Goal: Information Seeking & Learning: Find specific fact

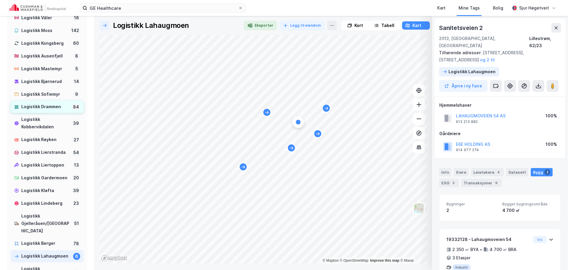
scroll to position [296, 0]
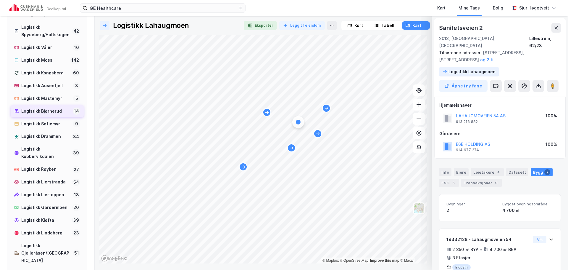
click at [44, 115] on div "Logistikk Bjørnerud" at bounding box center [45, 110] width 49 height 7
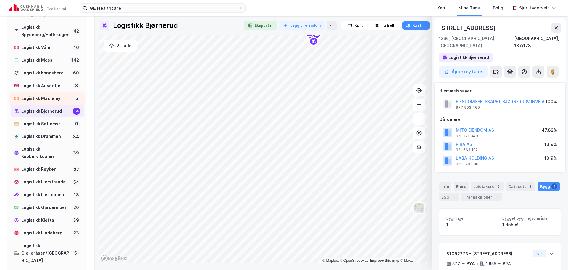
click at [45, 102] on div "Logistikk Mastemyr" at bounding box center [45, 98] width 49 height 7
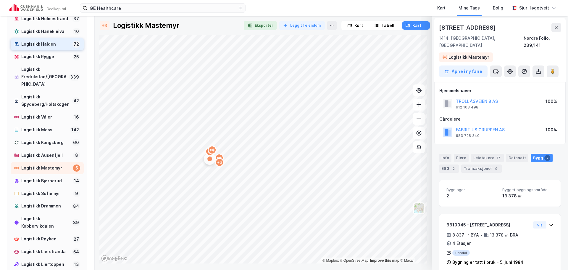
scroll to position [237, 0]
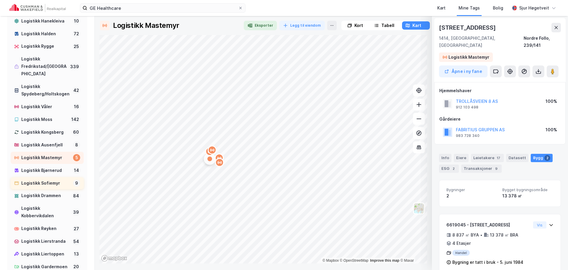
click at [59, 187] on div "Logistikk Sofiemyr" at bounding box center [45, 182] width 49 height 7
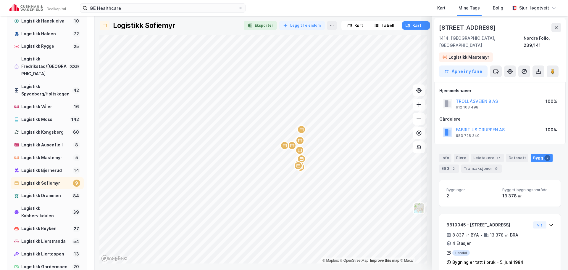
click at [294, 142] on div "Map marker" at bounding box center [292, 145] width 9 height 9
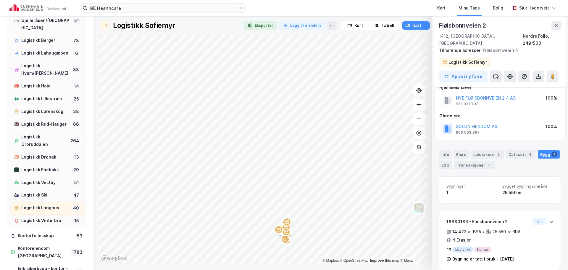
scroll to position [533, 0]
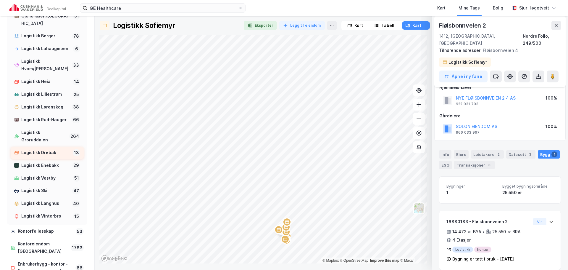
click at [58, 156] on div "Logistikk Drøbak" at bounding box center [45, 152] width 49 height 7
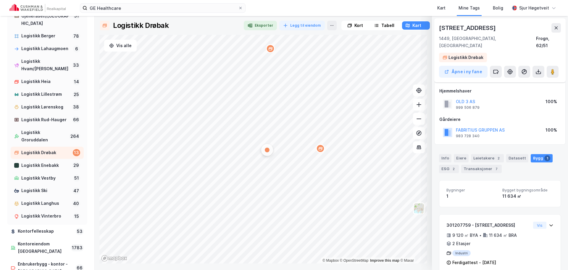
scroll to position [4, 0]
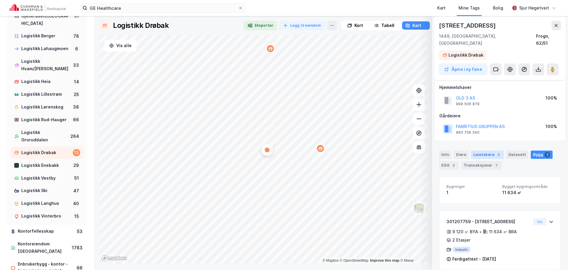
click at [487, 150] on div "Leietakere 2" at bounding box center [487, 154] width 33 height 8
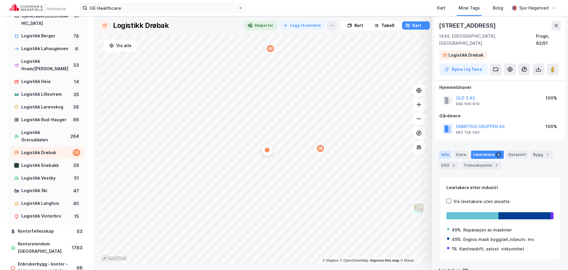
click at [448, 150] on div "Info" at bounding box center [445, 154] width 12 height 8
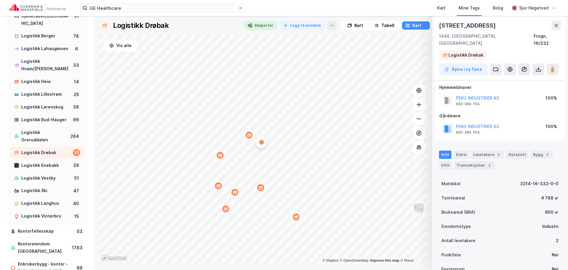
click at [296, 212] on div "Map marker" at bounding box center [296, 216] width 9 height 9
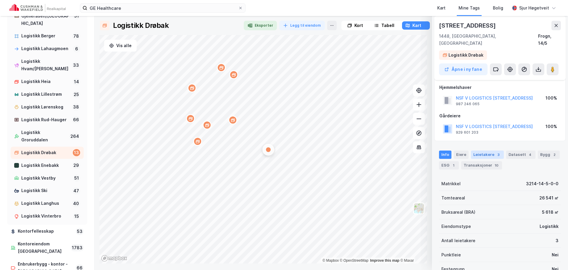
click at [486, 150] on div "Leietakere 3" at bounding box center [487, 154] width 33 height 8
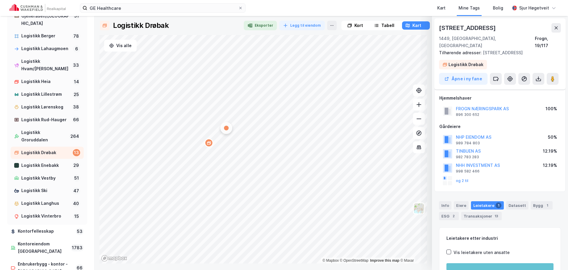
scroll to position [3, 0]
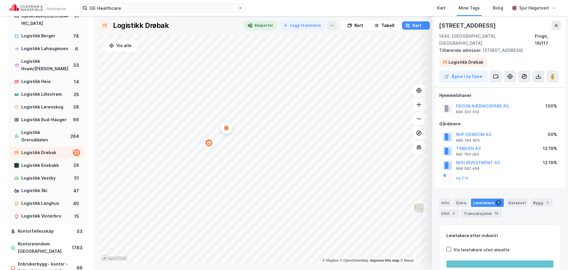
click at [461, 24] on div "[STREET_ADDRESS]" at bounding box center [468, 25] width 58 height 9
drag, startPoint x: 461, startPoint y: 24, endPoint x: 481, endPoint y: 26, distance: 19.4
click at [481, 26] on div "[STREET_ADDRESS]" at bounding box center [468, 25] width 58 height 9
copy div "[STREET_ADDRESS]"
click at [56, 169] on div "Logistikk Enebakk" at bounding box center [45, 165] width 49 height 7
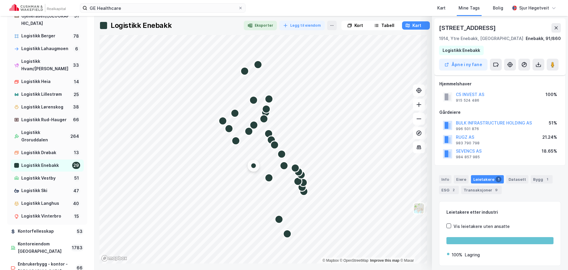
scroll to position [3, 0]
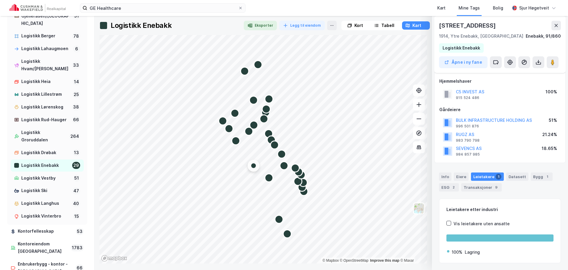
click at [454, 27] on div "[STREET_ADDRESS]" at bounding box center [468, 25] width 58 height 9
drag, startPoint x: 454, startPoint y: 27, endPoint x: 481, endPoint y: 26, distance: 27.5
click at [481, 26] on div "[STREET_ADDRESS]" at bounding box center [468, 25] width 58 height 9
copy div "[STREET_ADDRESS]"
click at [58, 207] on div "Logistikk Langhus" at bounding box center [45, 203] width 48 height 7
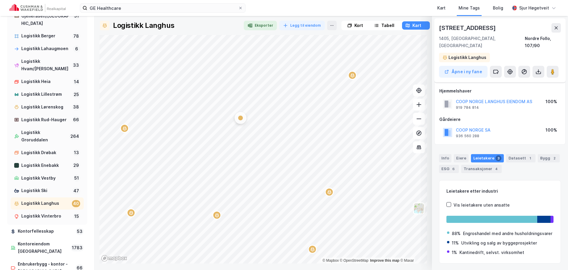
scroll to position [3, 0]
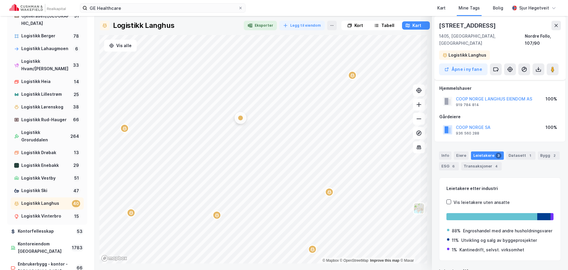
click at [449, 20] on div "[STREET_ADDRESS] 1405, [GEOGRAPHIC_DATA], [GEOGRAPHIC_DATA], 107/90 Logistikk L…" at bounding box center [500, 48] width 131 height 64
click at [449, 27] on div "[STREET_ADDRESS]" at bounding box center [468, 25] width 58 height 9
drag, startPoint x: 449, startPoint y: 27, endPoint x: 480, endPoint y: 27, distance: 31.1
click at [480, 27] on div "[STREET_ADDRESS]" at bounding box center [468, 25] width 58 height 9
copy div "[STREET_ADDRESS]"
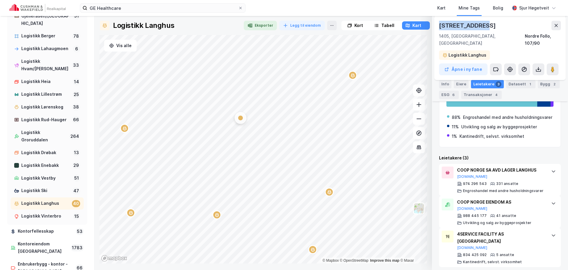
scroll to position [120, 0]
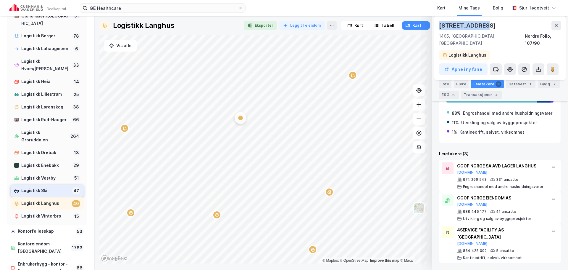
click at [55, 194] on div "Logistikk Ski" at bounding box center [45, 190] width 49 height 7
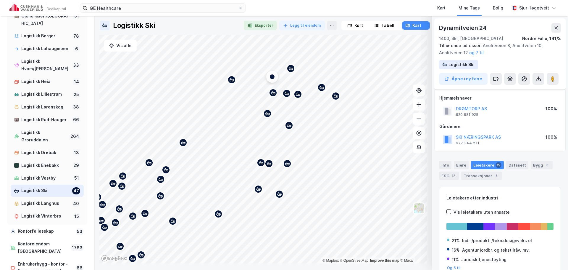
scroll to position [24, 0]
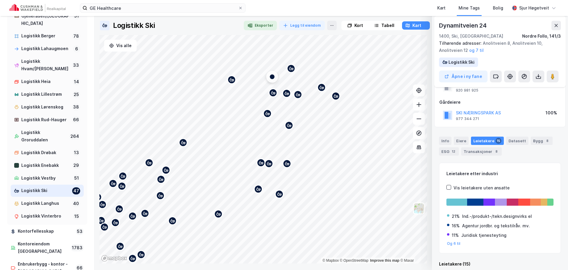
click at [453, 28] on div "Dynamitveien 24" at bounding box center [463, 25] width 49 height 9
drag, startPoint x: 453, startPoint y: 28, endPoint x: 486, endPoint y: 28, distance: 32.6
click at [486, 28] on div "Dynamitveien 24" at bounding box center [463, 25] width 49 height 9
copy div "Dynamitveien 24"
click at [58, 182] on div "Logistikk Vestby" at bounding box center [45, 177] width 49 height 7
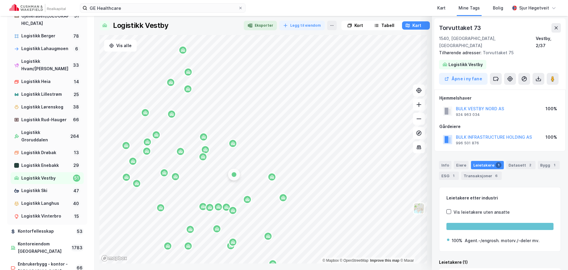
click at [456, 28] on div "Torvuttaket 73" at bounding box center [460, 27] width 43 height 9
drag, startPoint x: 462, startPoint y: 28, endPoint x: 481, endPoint y: 28, distance: 19.2
click at [481, 28] on div "Torvuttaket 73" at bounding box center [460, 27] width 43 height 9
copy div "Torvuttaket 73"
click at [46, 220] on div "Logistikk Vinterbro" at bounding box center [45, 215] width 49 height 7
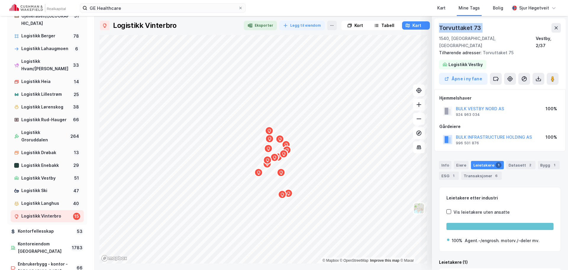
click at [255, 169] on div "Map marker" at bounding box center [258, 172] width 9 height 9
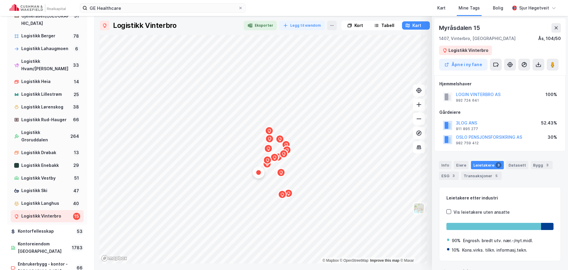
scroll to position [15, 0]
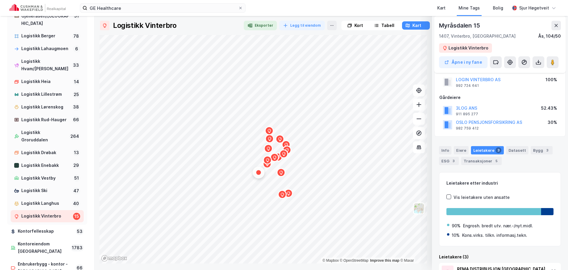
click at [459, 27] on div "Myråsdalen 15" at bounding box center [460, 25] width 42 height 9
drag, startPoint x: 459, startPoint y: 27, endPoint x: 482, endPoint y: 28, distance: 23.7
click at [482, 28] on div "Myråsdalen 15" at bounding box center [500, 25] width 122 height 9
copy div "Myråsdalen 15"
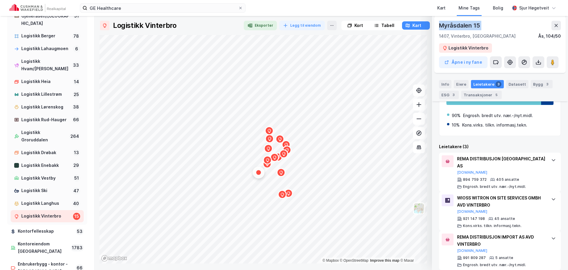
scroll to position [0, 0]
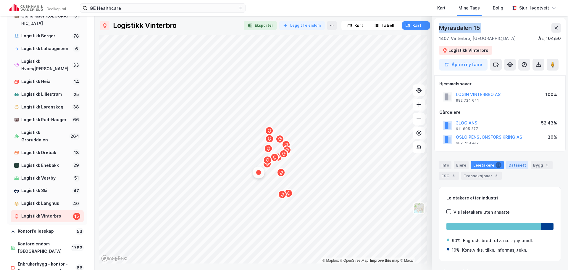
copy div "Myråsdalen 15"
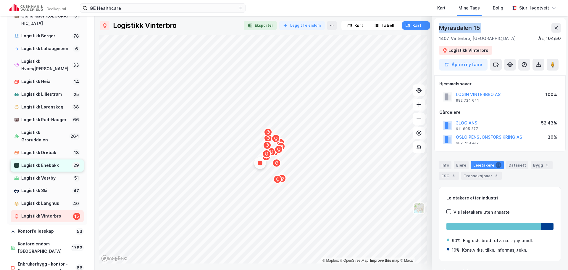
click at [51, 169] on div "Logistikk Enebakk" at bounding box center [45, 165] width 49 height 7
